Goal: Navigation & Orientation: Find specific page/section

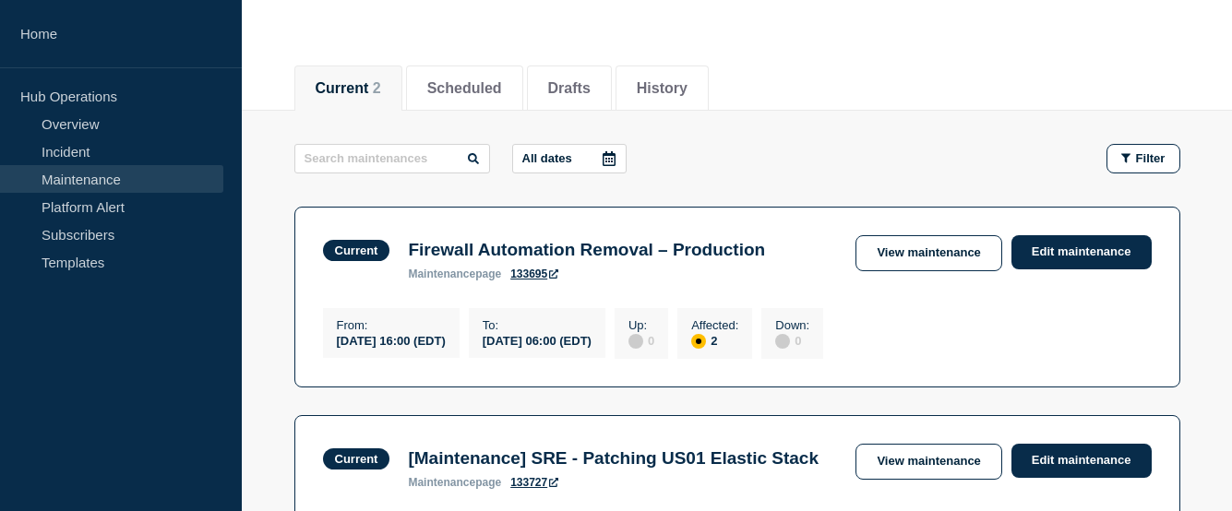
scroll to position [175, 0]
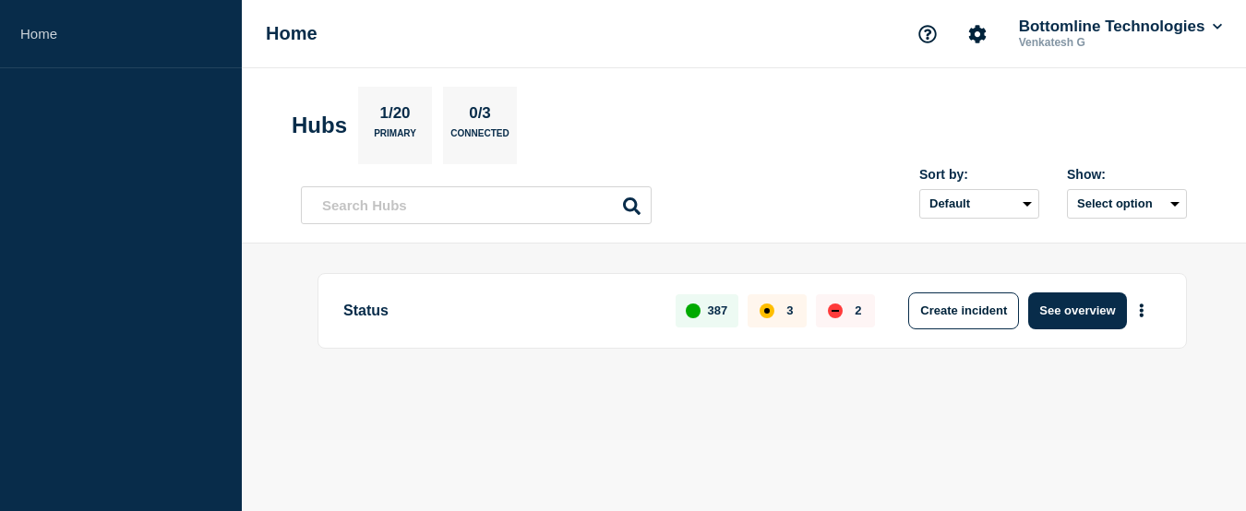
click at [1059, 330] on div "Status 387 3 2 Create incident See overview" at bounding box center [751, 311] width 869 height 76
click at [1062, 305] on button "See overview" at bounding box center [1077, 311] width 98 height 37
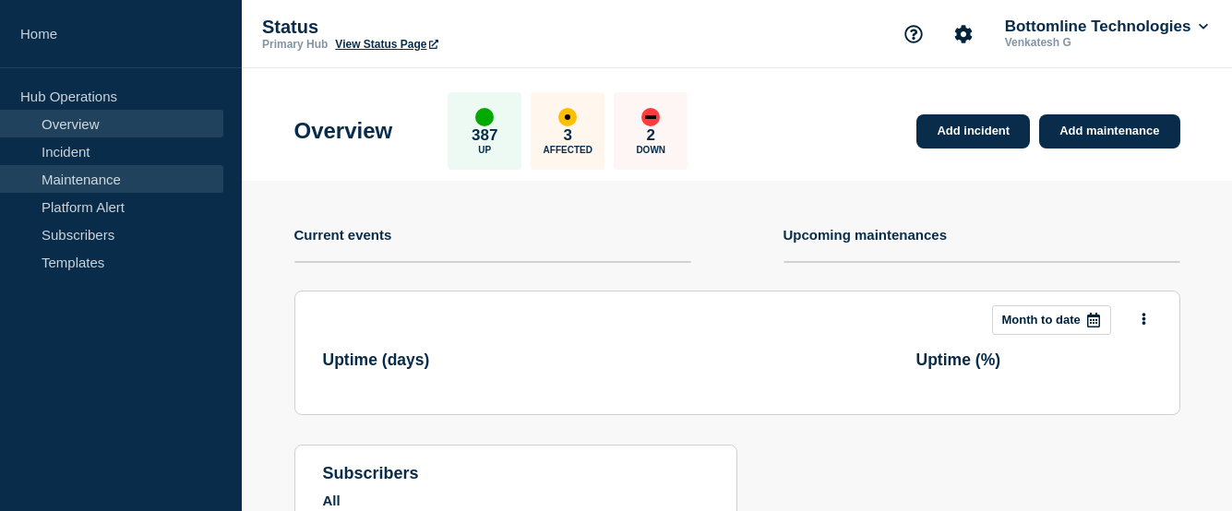
click at [72, 183] on link "Maintenance" at bounding box center [111, 179] width 223 height 28
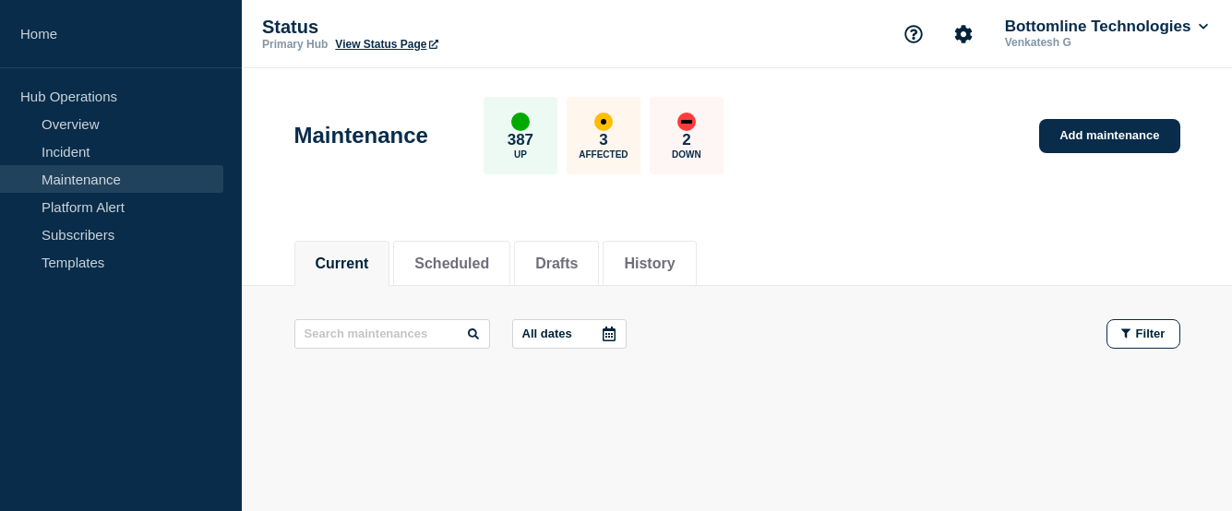
scroll to position [53, 0]
